Goal: Check status: Check status

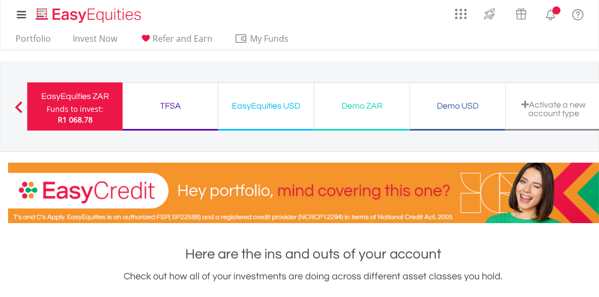
click at [266, 262] on h1 "Here are the ins and outs of your account" at bounding box center [313, 253] width 610 height 19
click at [265, 105] on div "EasyEquities USD" at bounding box center [266, 105] width 82 height 15
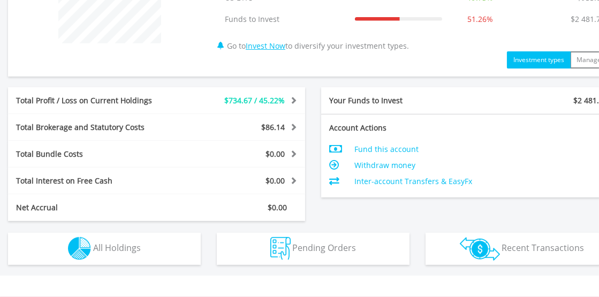
scroll to position [475, 0]
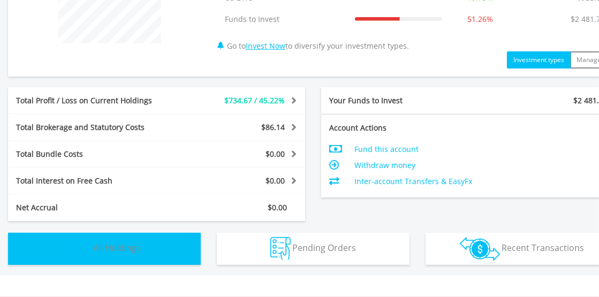
click at [75, 243] on img "button" at bounding box center [79, 248] width 23 height 23
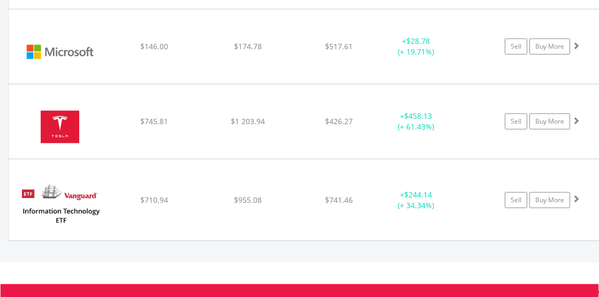
scroll to position [910, 0]
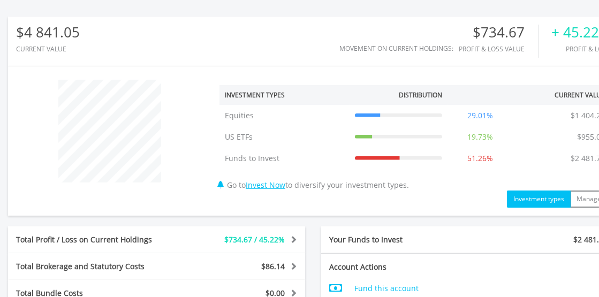
scroll to position [335, 0]
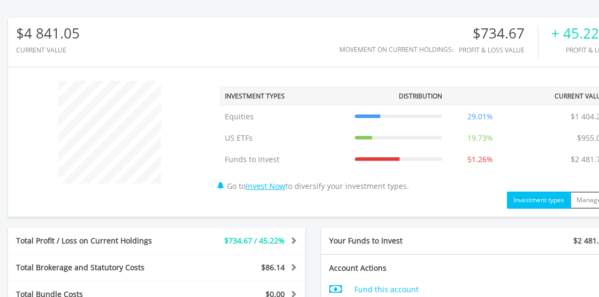
click at [435, 53] on div "Movement on Current Holdings:" at bounding box center [396, 49] width 114 height 7
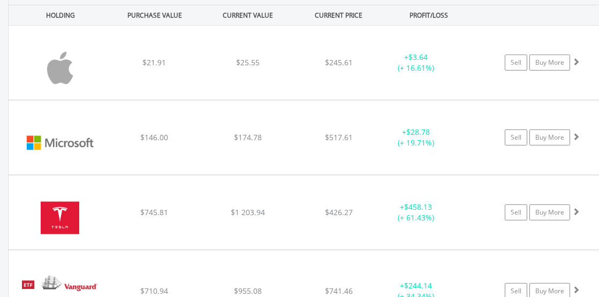
scroll to position [771, 0]
